Goal: Information Seeking & Learning: Check status

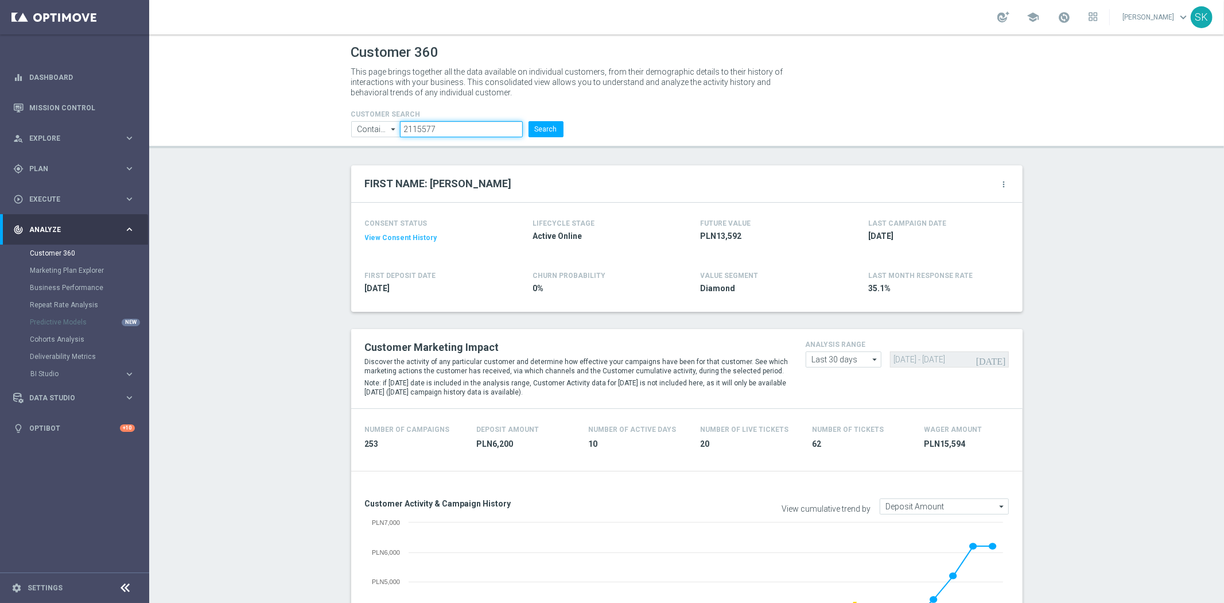
drag, startPoint x: 440, startPoint y: 130, endPoint x: 328, endPoint y: 134, distance: 112.6
click at [328, 134] on header "Customer 360 This page brings together all the data available on individual cus…" at bounding box center [686, 91] width 1075 height 114
paste input "904945"
type input "904945"
click at [529, 121] on button "Search" at bounding box center [546, 129] width 35 height 16
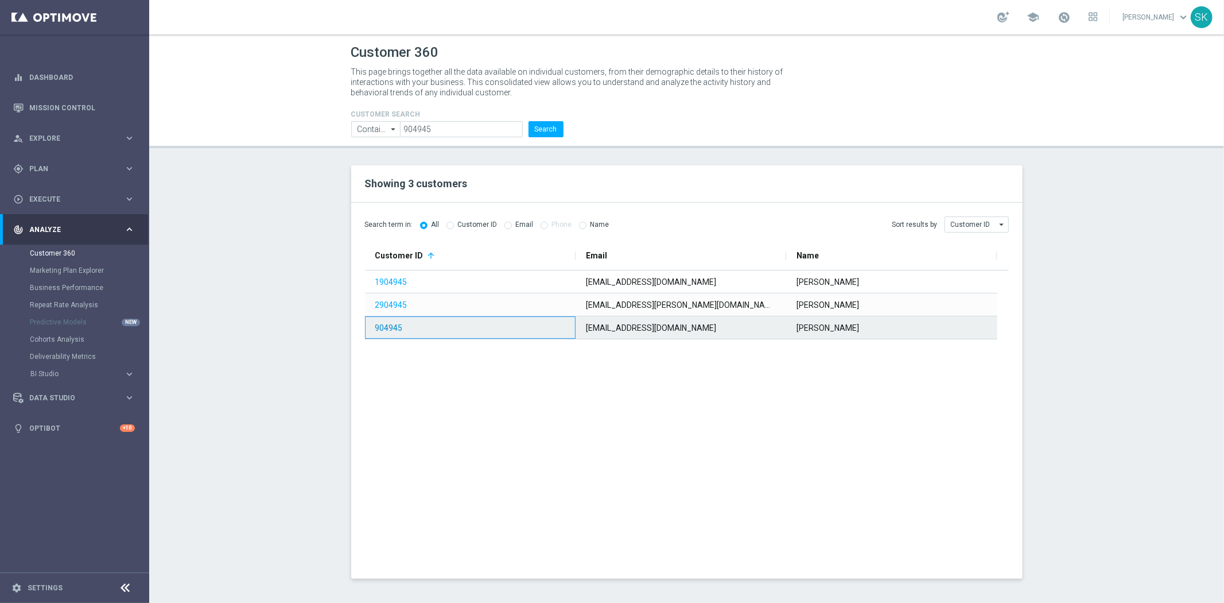
click at [379, 324] on link "904945" at bounding box center [389, 327] width 28 height 9
